Goal: Navigation & Orientation: Find specific page/section

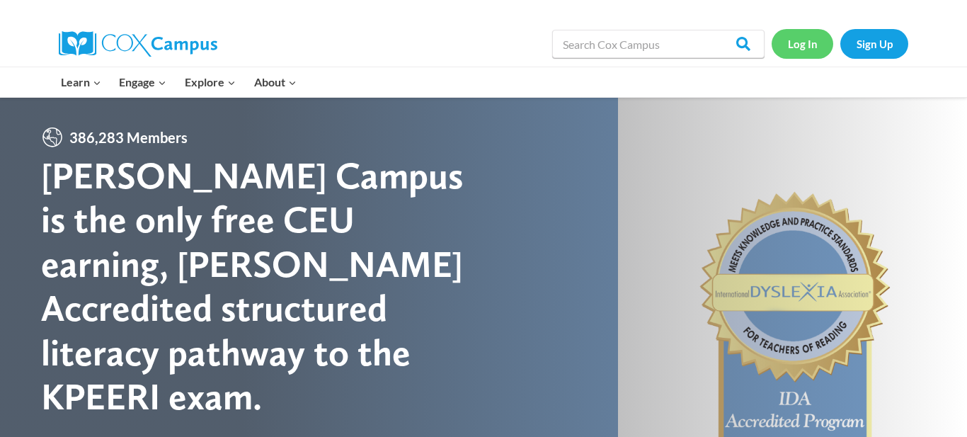
click at [801, 47] on link "Log In" at bounding box center [802, 43] width 62 height 29
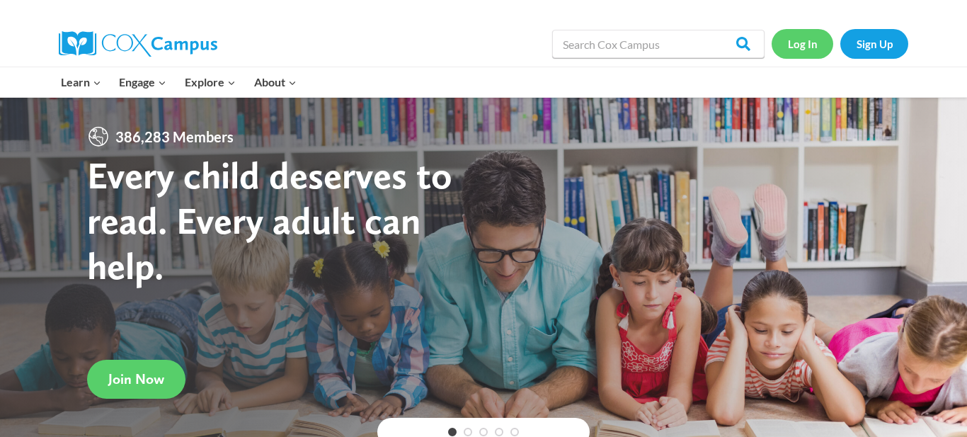
click at [797, 41] on link "Log In" at bounding box center [802, 43] width 62 height 29
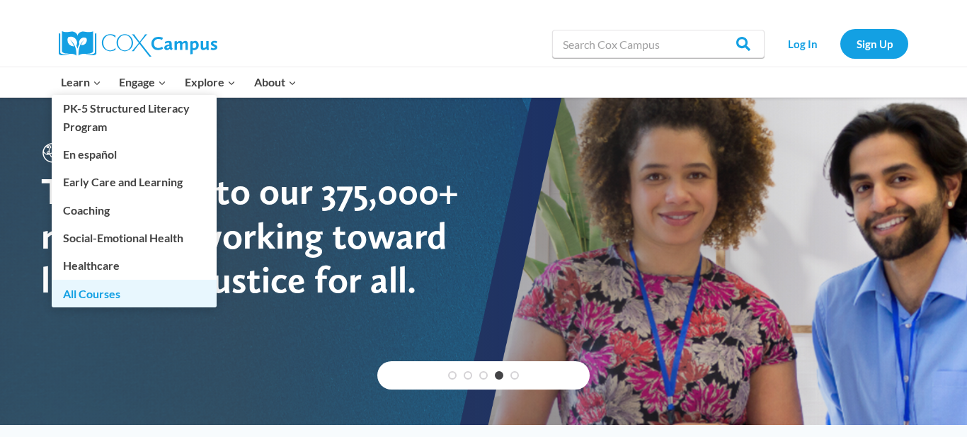
click at [90, 287] on link "All Courses" at bounding box center [134, 293] width 165 height 27
